Goal: Obtain resource: Obtain resource

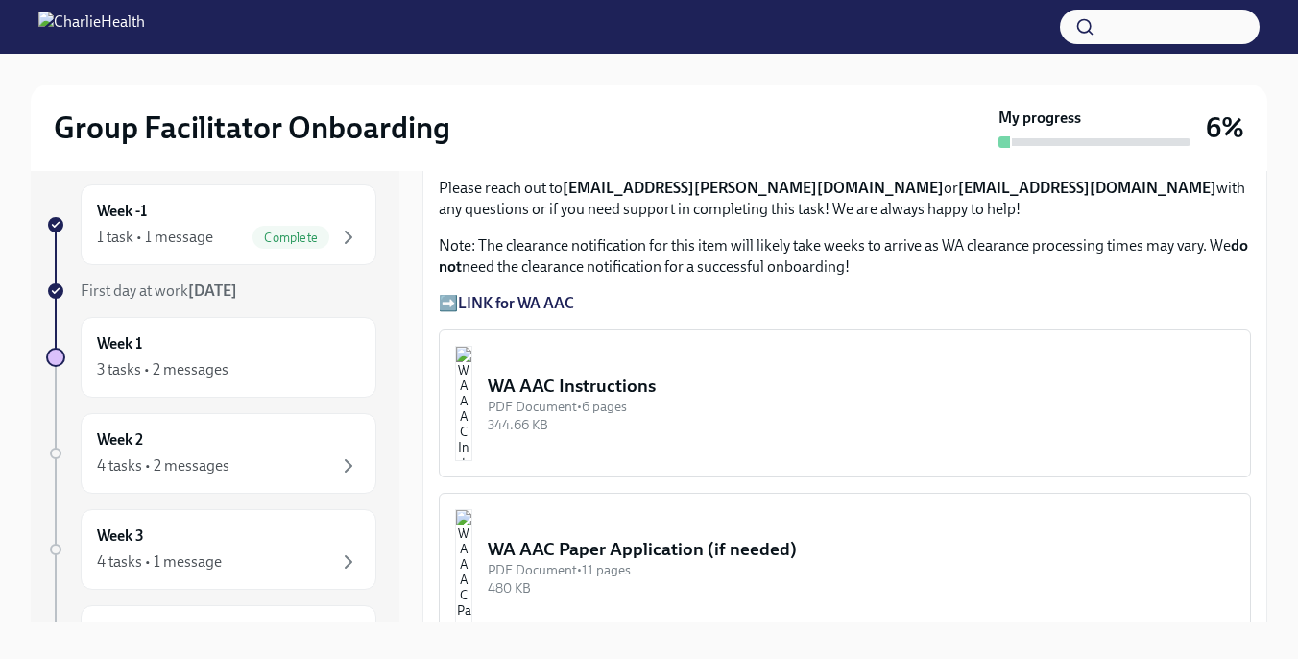
scroll to position [1428, 0]
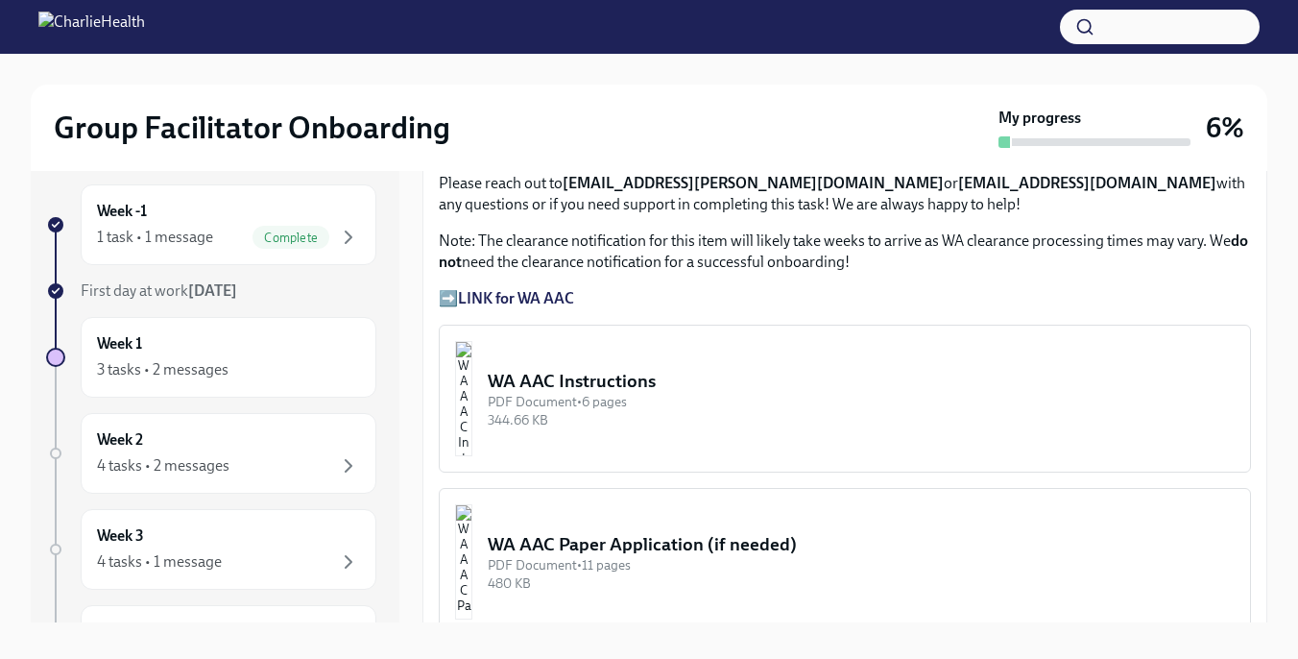
click at [665, 408] on div "PDF Document • 6 pages" at bounding box center [861, 402] width 747 height 18
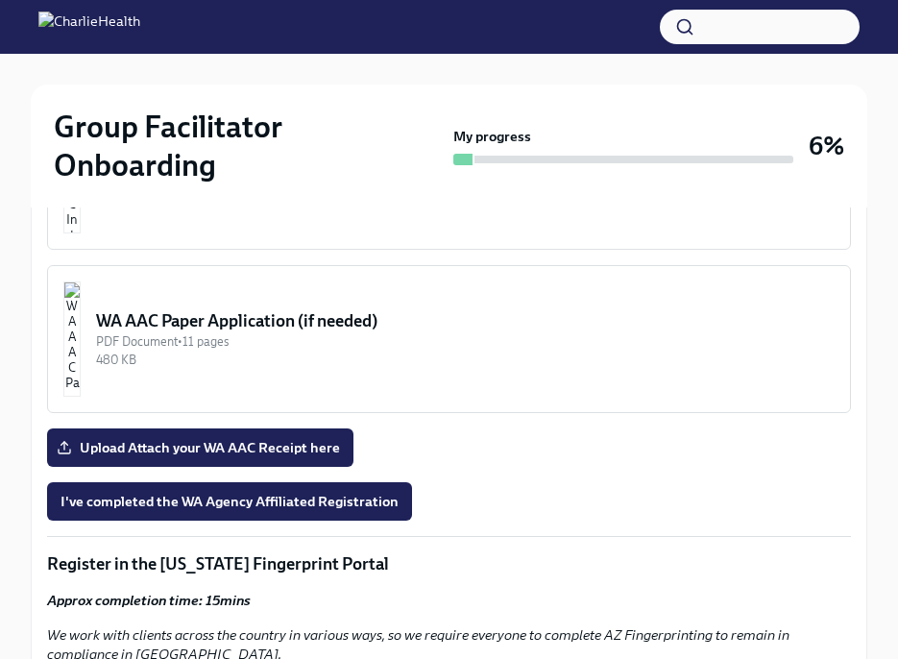
scroll to position [1753, 0]
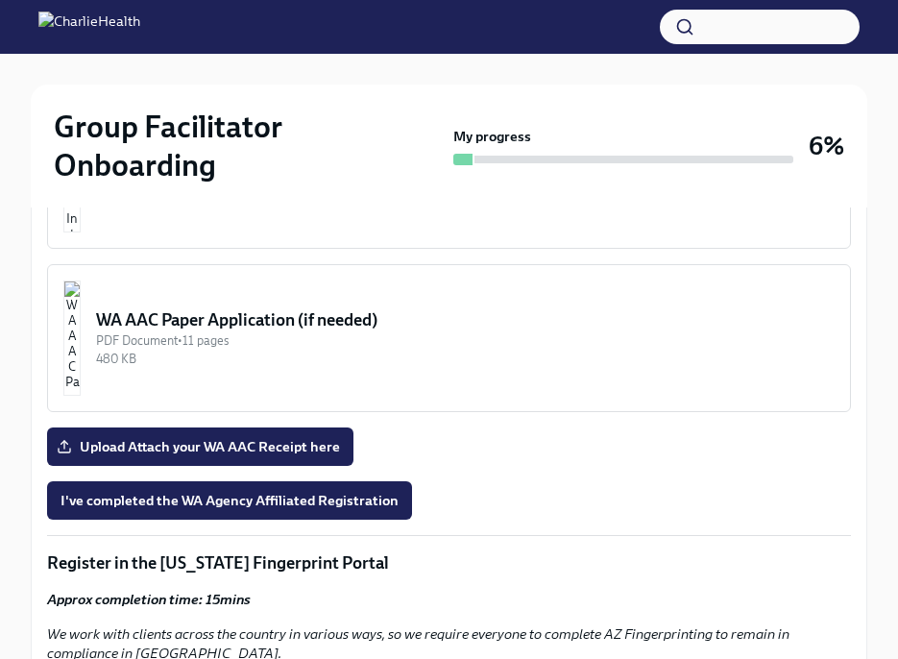
click at [213, 318] on div "WA AAC Paper Application (if needed)" at bounding box center [465, 319] width 738 height 23
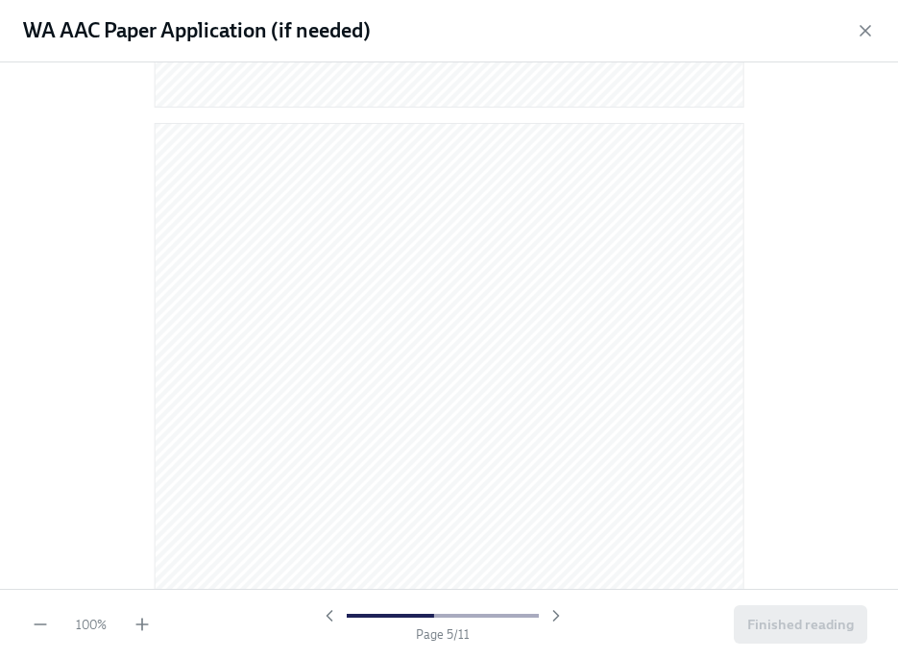
scroll to position [3076, 0]
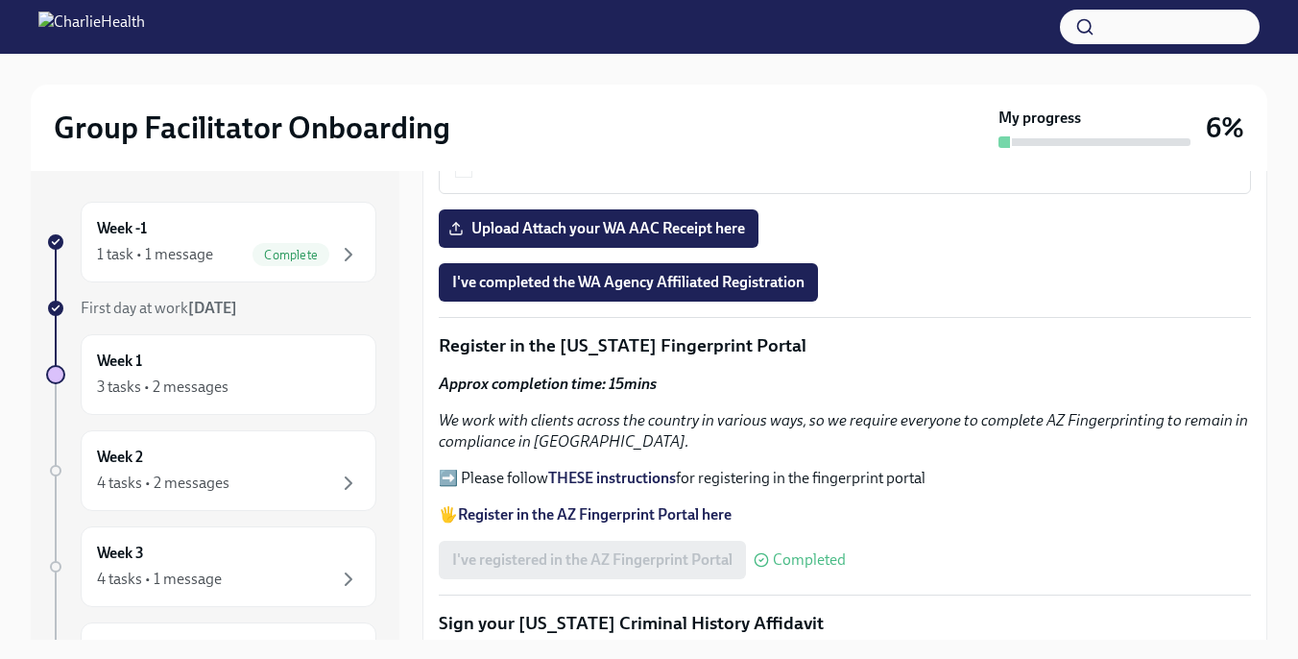
scroll to position [1888, 0]
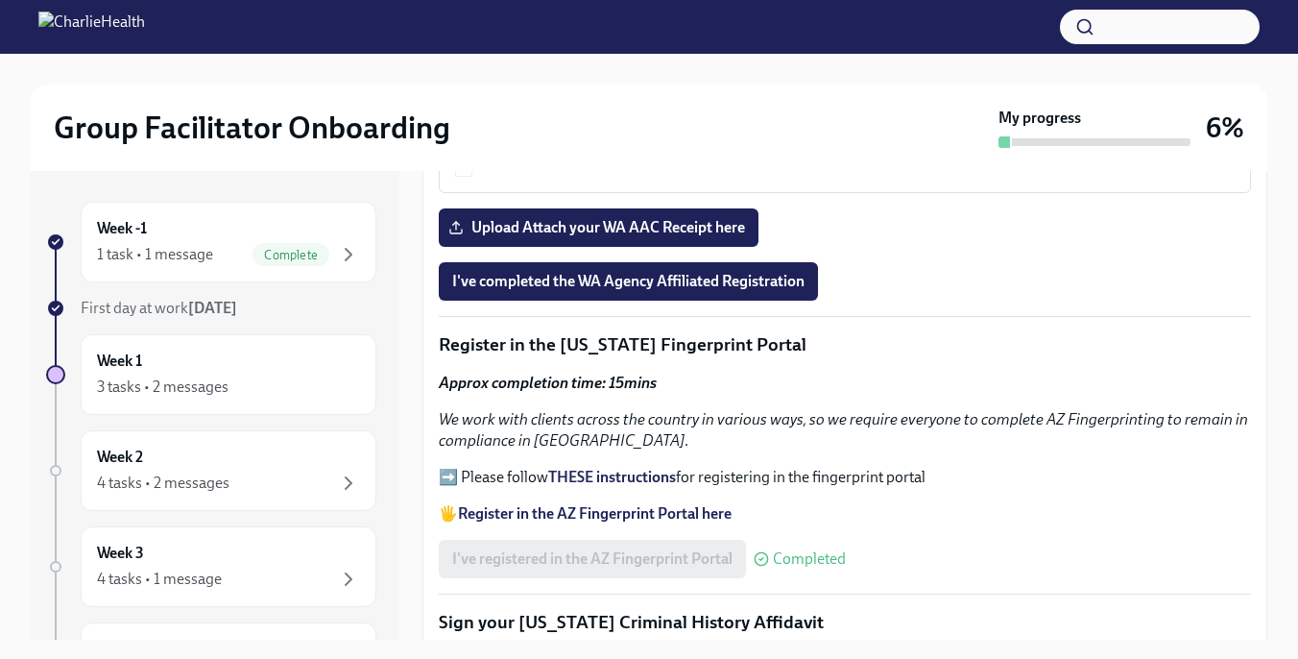
click at [611, 513] on strong "Register in the AZ Fingerprint Portal here" at bounding box center [595, 513] width 274 height 18
click at [621, 475] on strong "THESE instructions" at bounding box center [612, 477] width 128 height 18
